Goal: Book appointment/travel/reservation

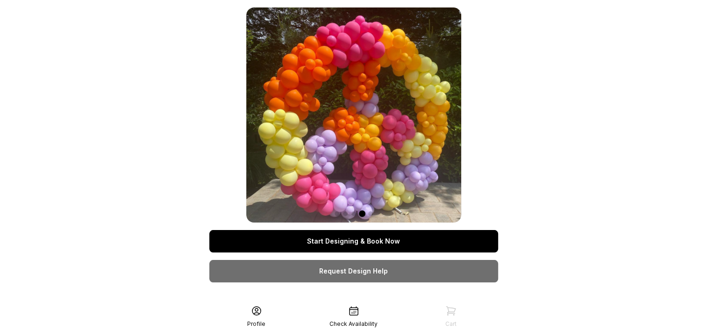
click at [391, 246] on link "Start Designing & Book Now" at bounding box center [353, 241] width 289 height 22
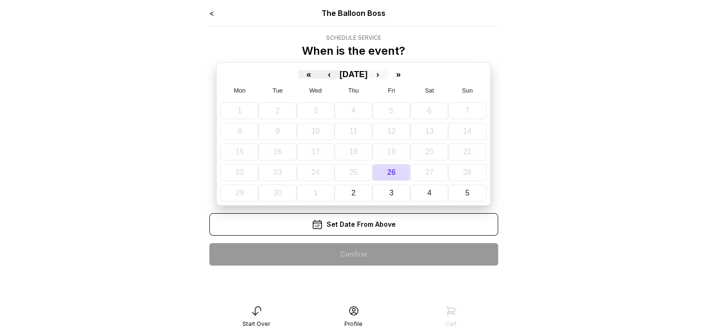
click at [388, 75] on button "›" at bounding box center [377, 74] width 21 height 8
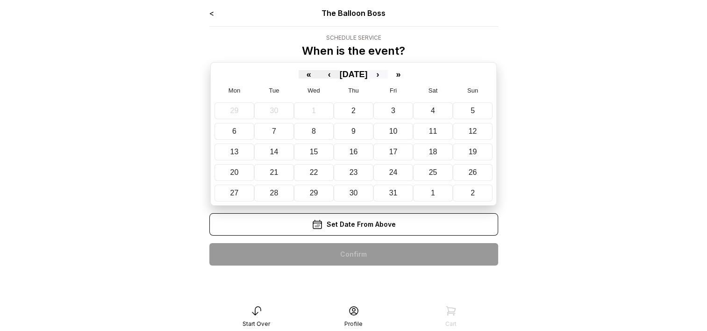
click at [388, 75] on button "›" at bounding box center [377, 74] width 21 height 8
click at [478, 153] on button "16" at bounding box center [474, 151] width 40 height 17
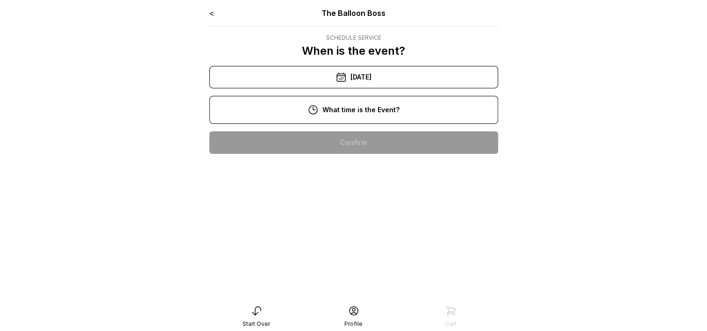
click at [359, 170] on div "11:00 am" at bounding box center [354, 172] width 274 height 22
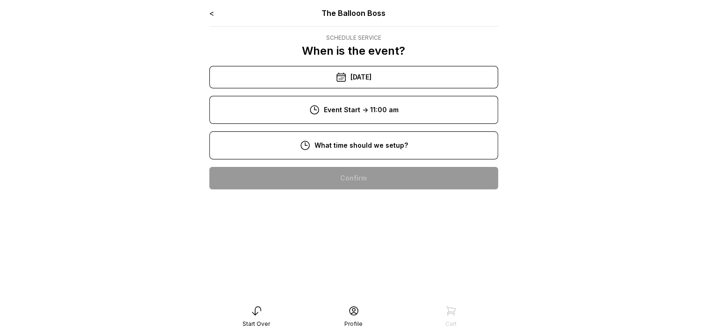
click at [591, 161] on main "< The Balloon Boss Schedule Service When is the event? « ‹ [DATE] › » Mon Tue W…" at bounding box center [353, 165] width 707 height 331
click at [510, 235] on main "< The Balloon Boss Schedule Service When is the event? « ‹ [DATE] › » Mon Tue W…" at bounding box center [353, 165] width 707 height 331
click at [392, 227] on div "8:00 am 9:00 am" at bounding box center [353, 192] width 289 height 67
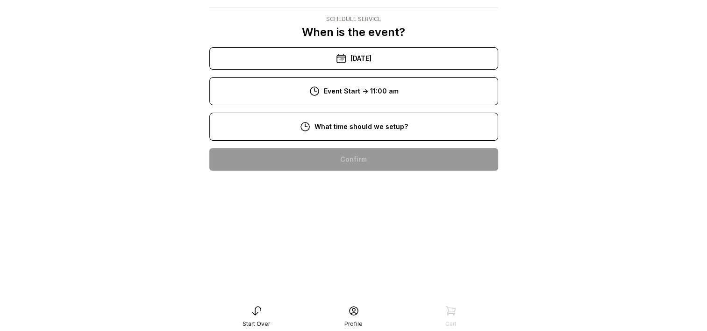
click at [363, 192] on div "9:00 am" at bounding box center [354, 189] width 274 height 22
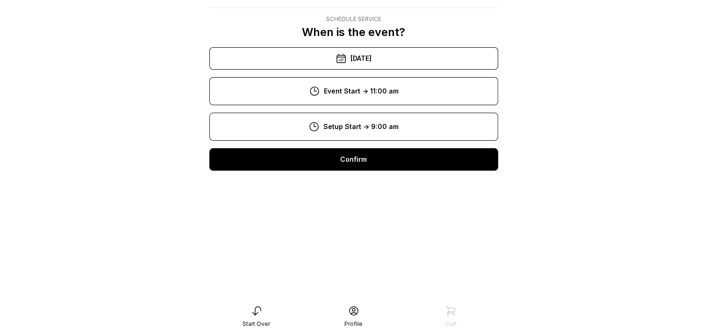
click at [376, 153] on div "Confirm" at bounding box center [353, 159] width 289 height 22
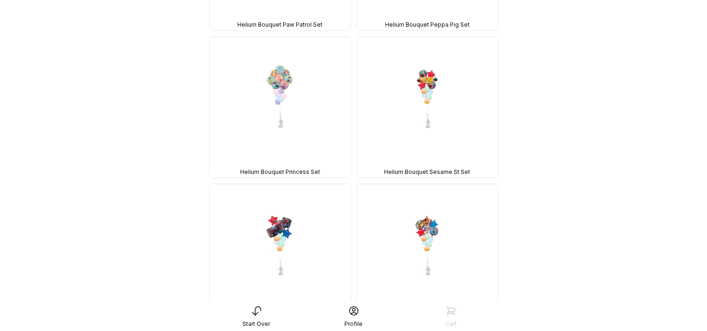
scroll to position [3479, 0]
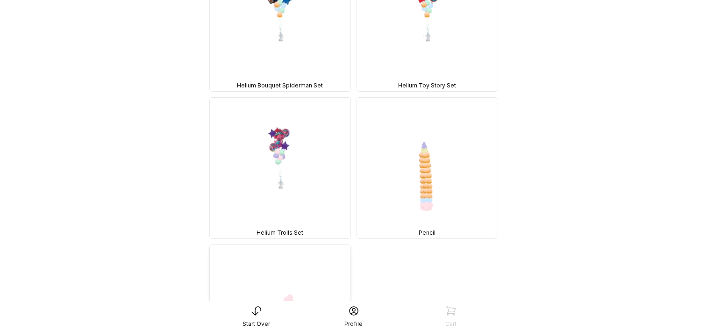
click at [274, 245] on img at bounding box center [280, 315] width 141 height 141
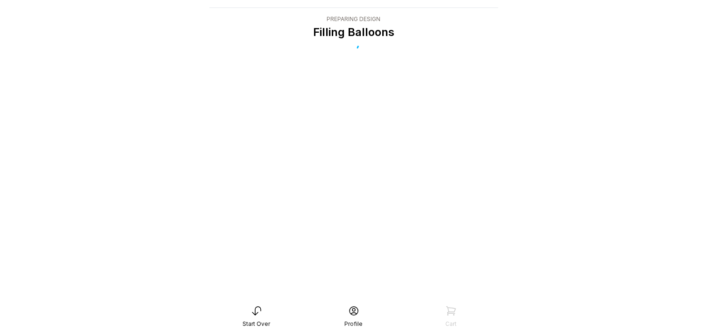
scroll to position [19, 0]
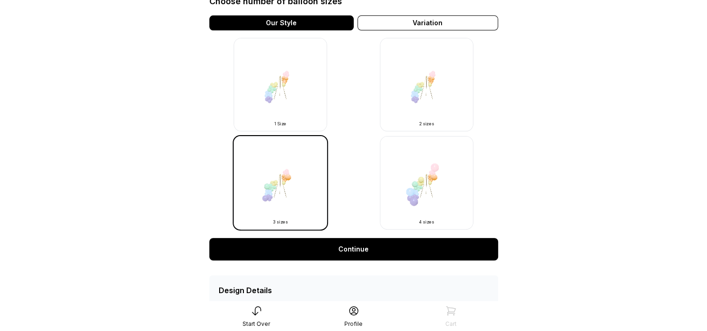
scroll to position [320, 0]
